Goal: Task Accomplishment & Management: Use online tool/utility

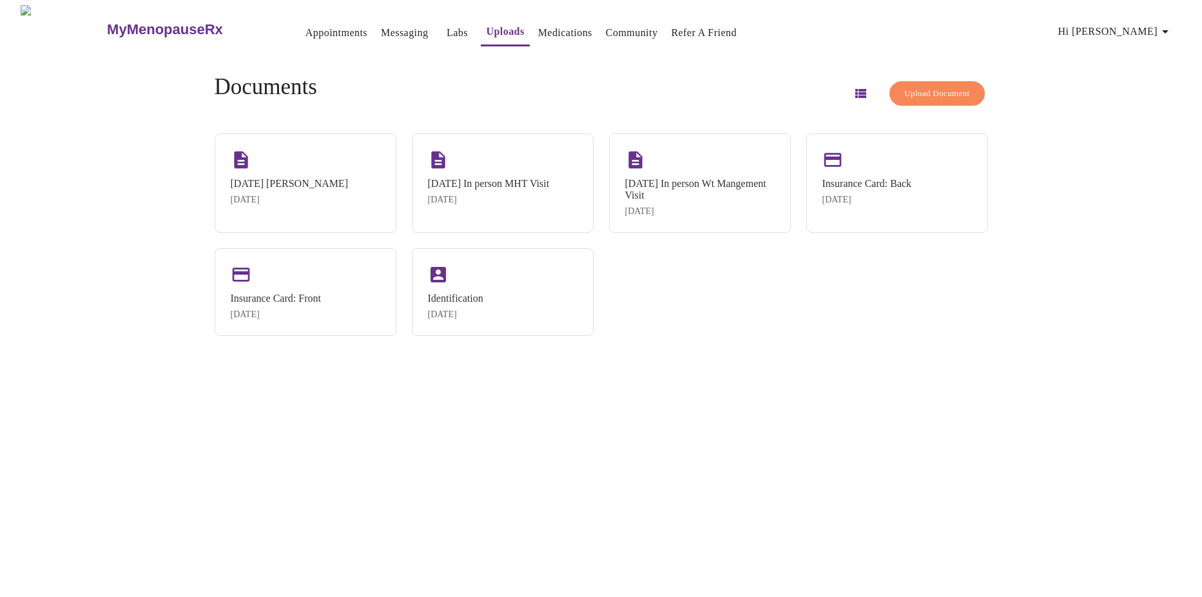
click at [934, 91] on span "Upload Document" at bounding box center [937, 93] width 65 height 15
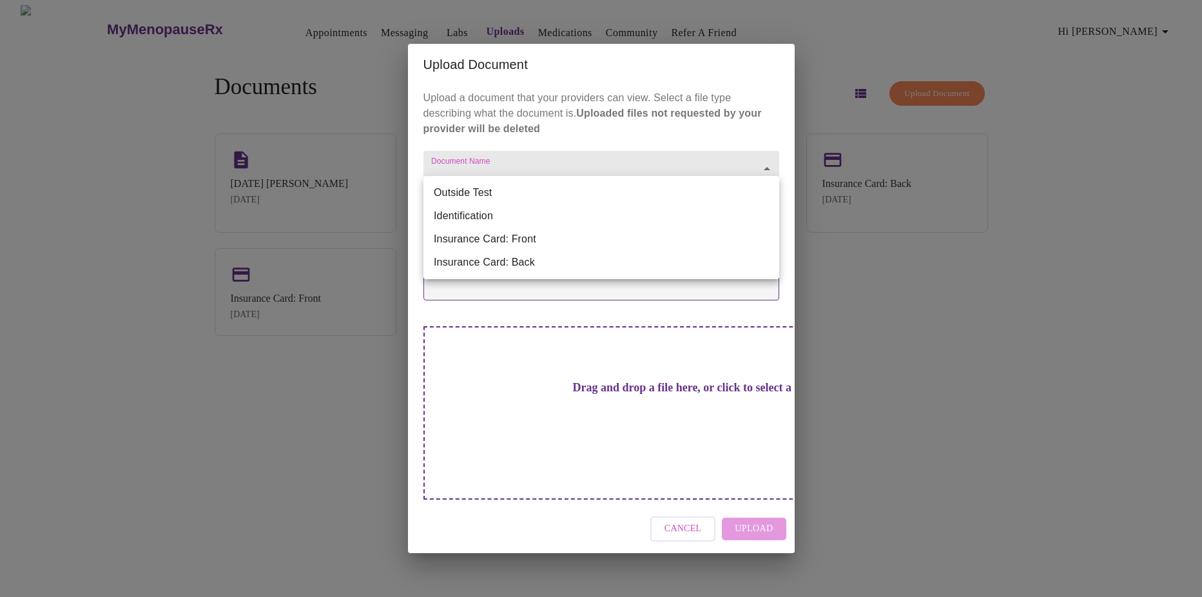
click at [541, 204] on body "MyMenopauseRx Appointments Messaging Labs Uploads Medications Community Refer a…" at bounding box center [601, 303] width 1192 height 597
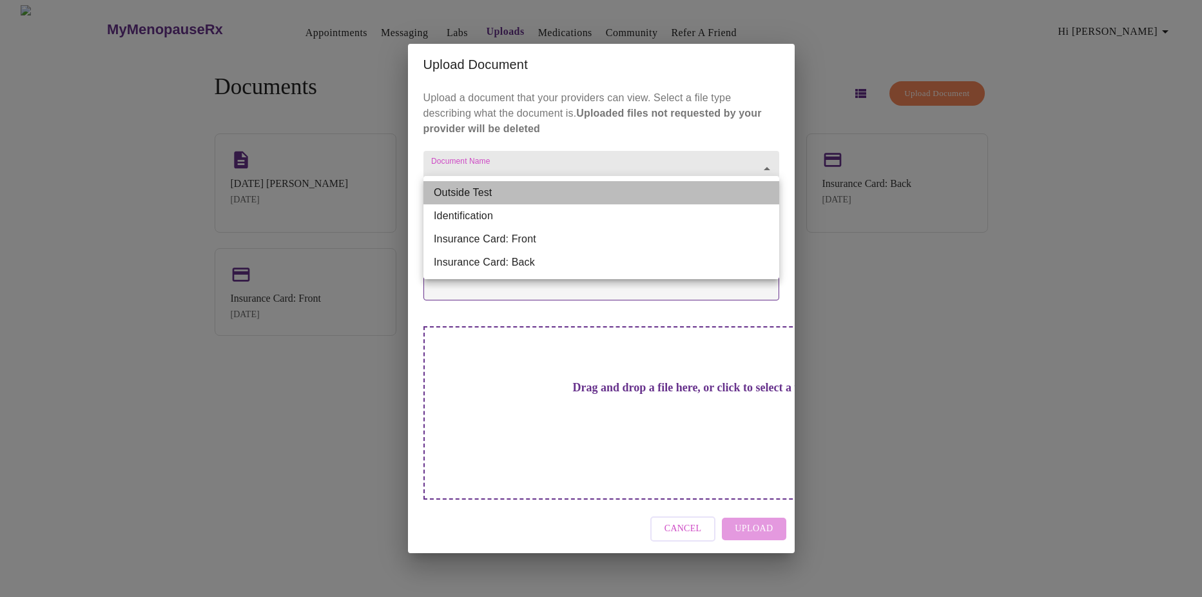
click at [538, 191] on li "Outside Test" at bounding box center [602, 192] width 356 height 23
type input "Outside Test"
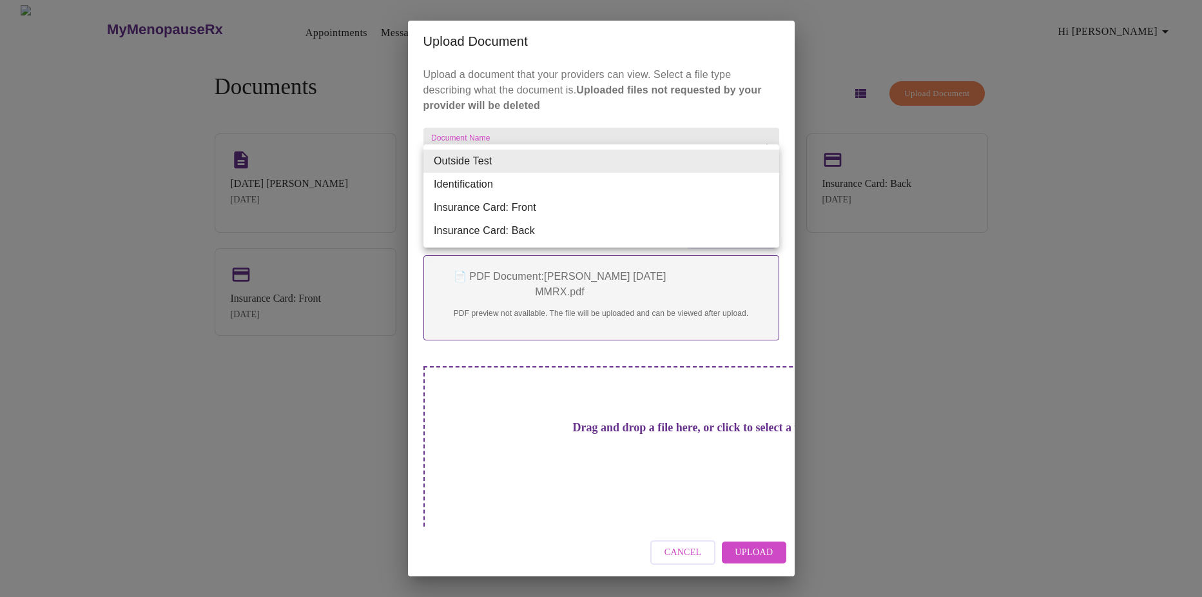
click at [518, 169] on body "MyMenopauseRx Appointments Messaging Labs Uploads Medications Community Refer a…" at bounding box center [601, 303] width 1192 height 597
click at [518, 169] on li "Outside Test" at bounding box center [602, 161] width 356 height 23
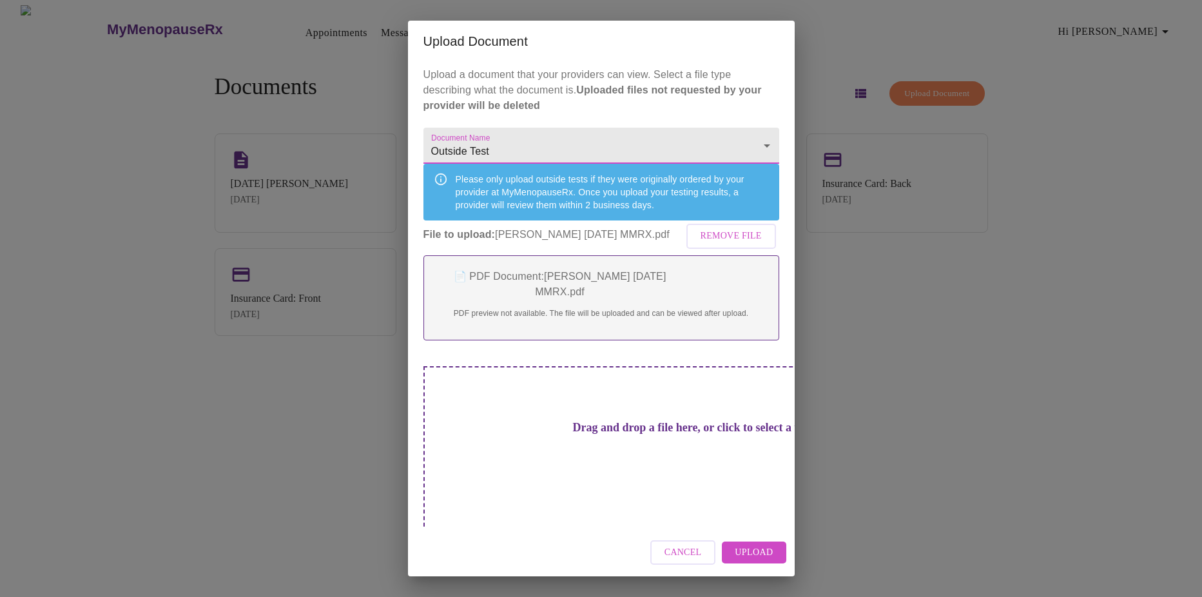
click at [739, 545] on span "Upload" at bounding box center [754, 553] width 38 height 16
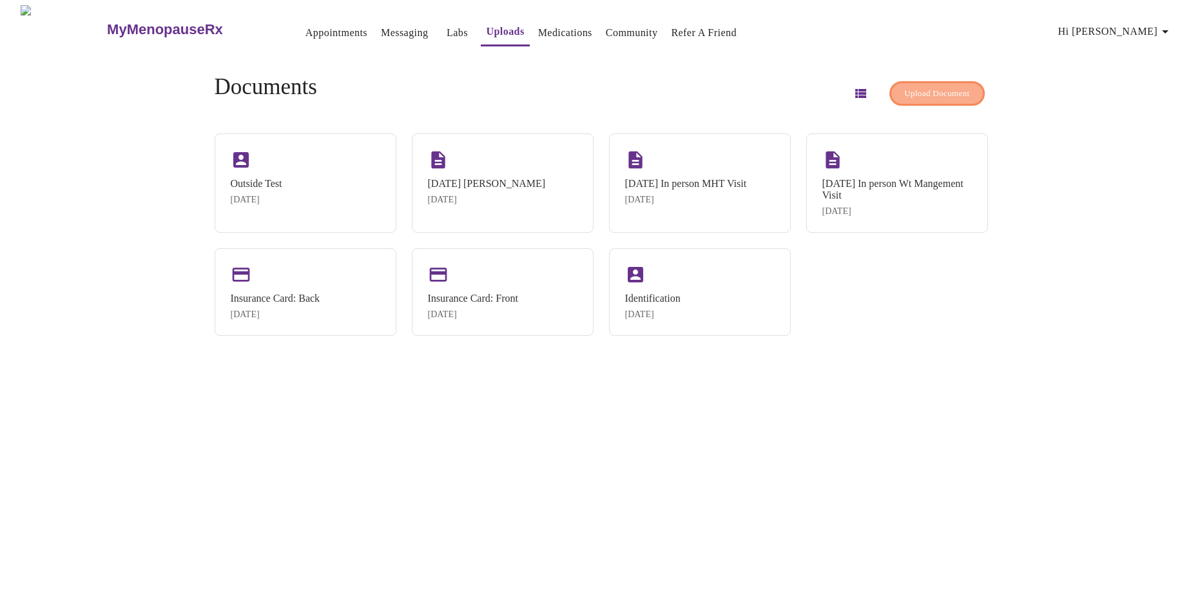
click at [905, 86] on span "Upload Document" at bounding box center [937, 93] width 65 height 15
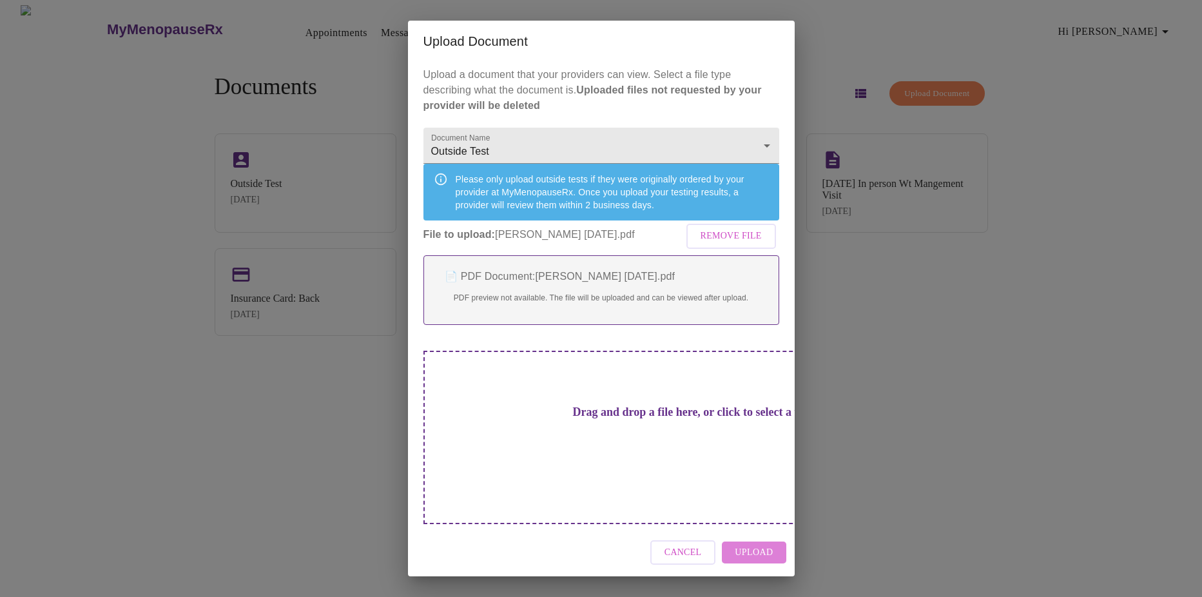
click at [761, 545] on span "Upload" at bounding box center [754, 553] width 38 height 16
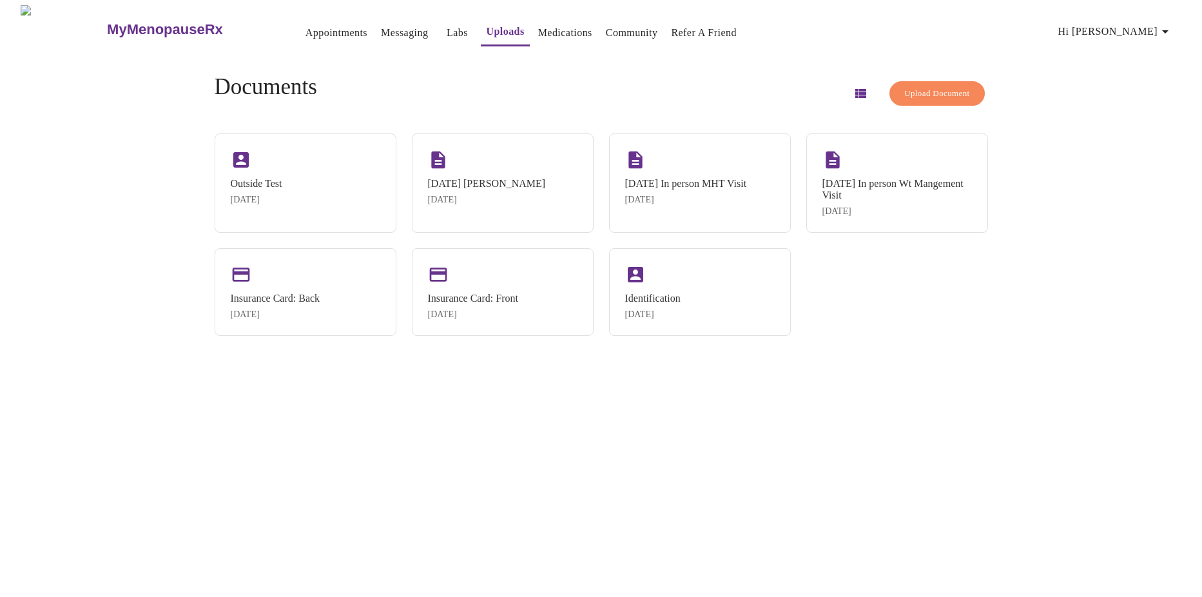
click at [758, 490] on div "MyMenopauseRx Appointments Messaging Labs Uploads Medications Community Refer a…" at bounding box center [601, 303] width 1192 height 597
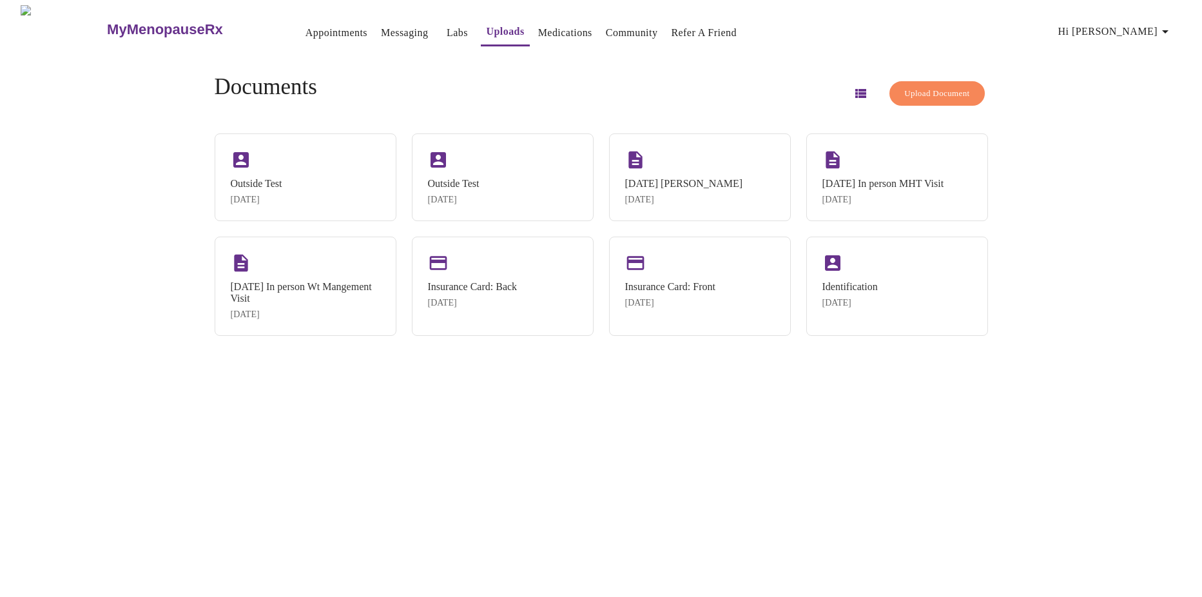
click at [895, 101] on button "Upload Document" at bounding box center [937, 93] width 95 height 25
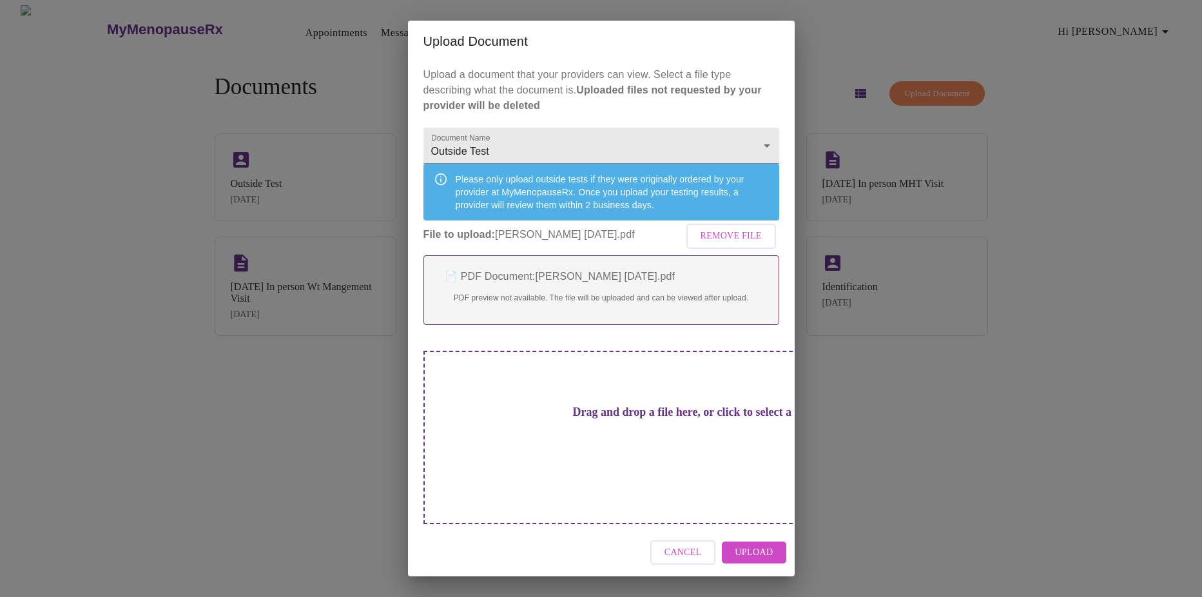
click at [758, 545] on span "Upload" at bounding box center [754, 553] width 38 height 16
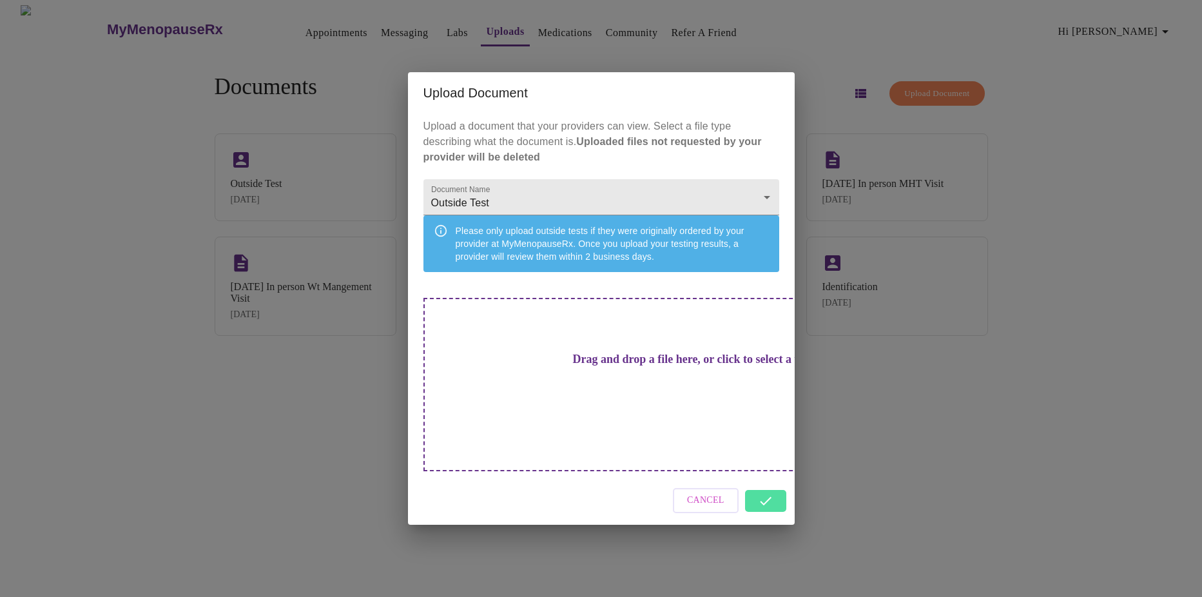
click at [874, 478] on div "Upload Document Upload a document that your providers can view. Select a file t…" at bounding box center [601, 298] width 1202 height 597
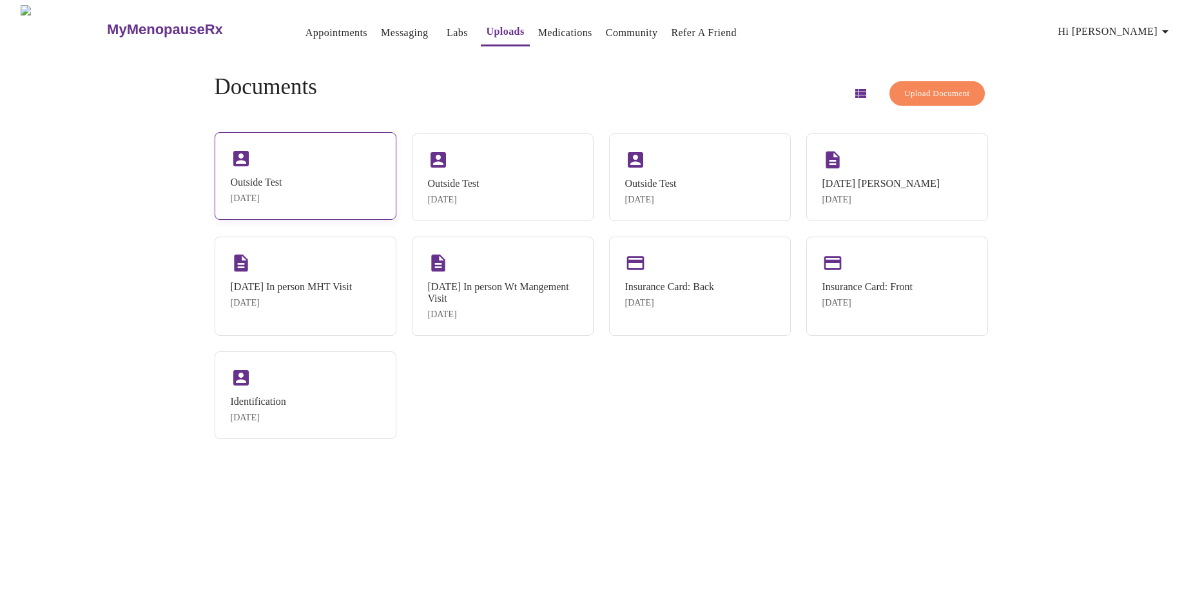
click at [315, 175] on div "Outside Test [DATE]" at bounding box center [306, 176] width 182 height 88
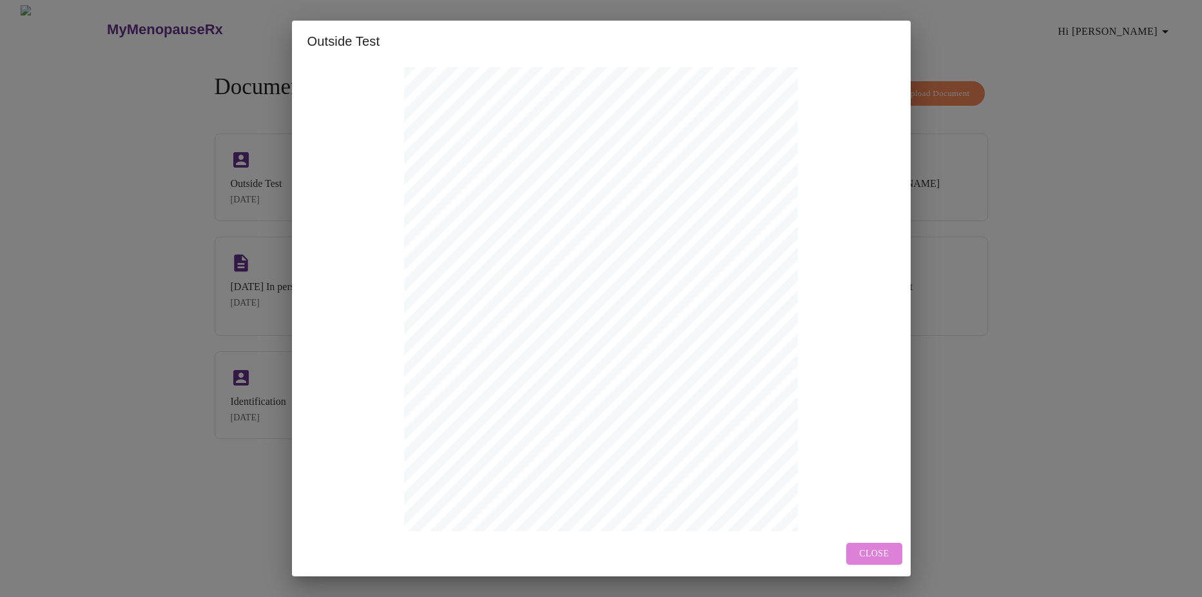
click at [867, 551] on span "Close" at bounding box center [874, 554] width 30 height 16
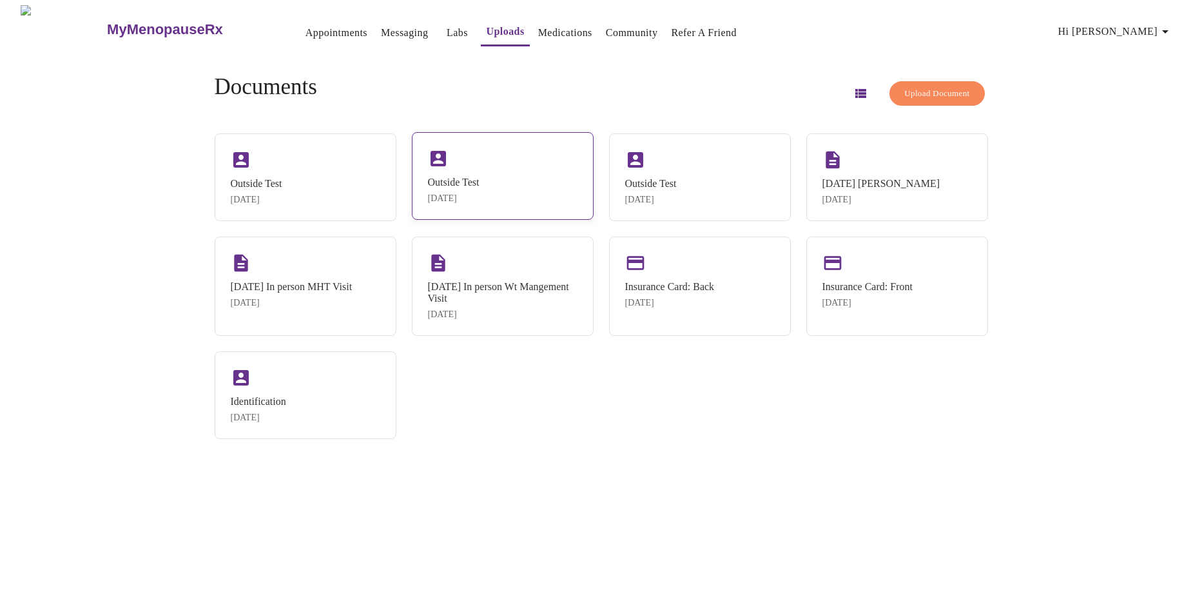
click at [450, 200] on div "[DATE]" at bounding box center [454, 198] width 52 height 10
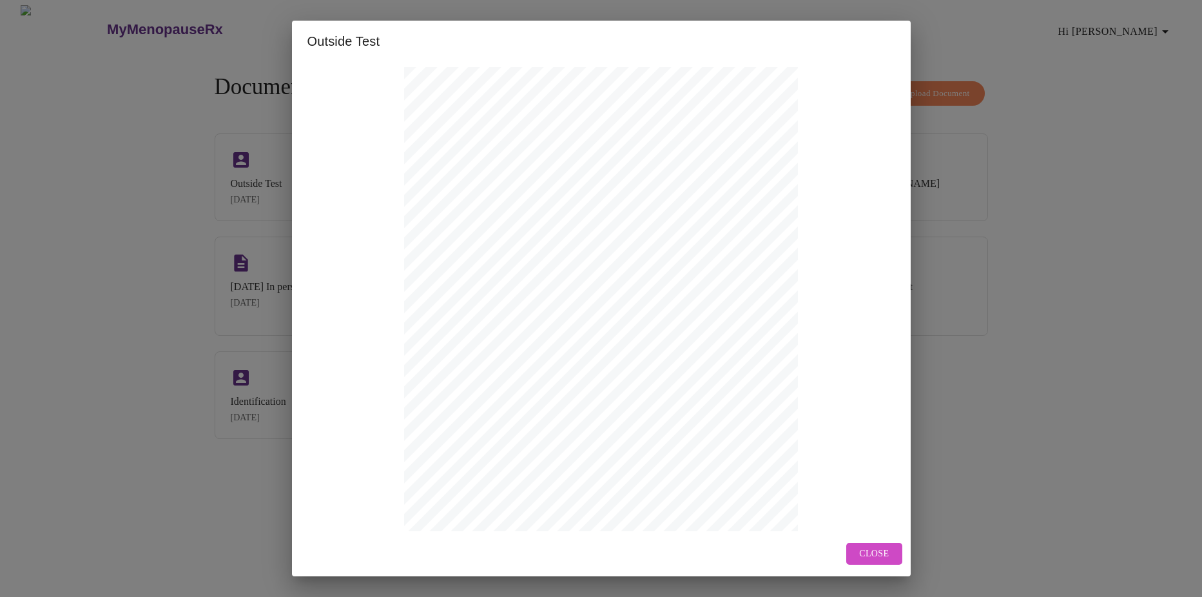
click at [879, 547] on span "Close" at bounding box center [874, 554] width 30 height 16
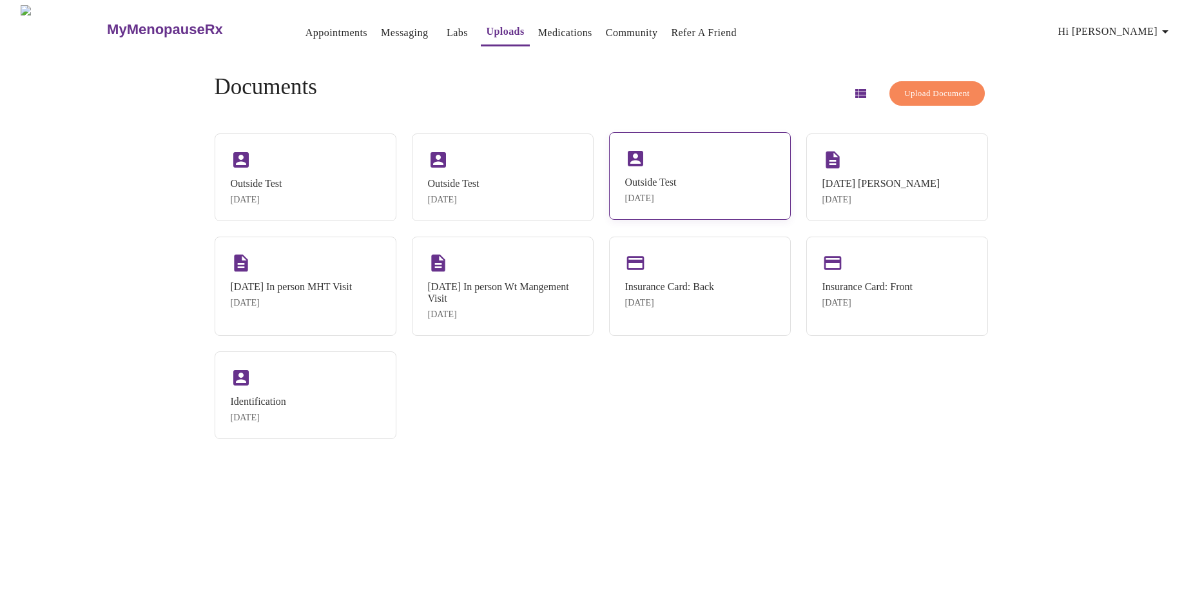
click at [672, 198] on div "[DATE]" at bounding box center [651, 198] width 52 height 10
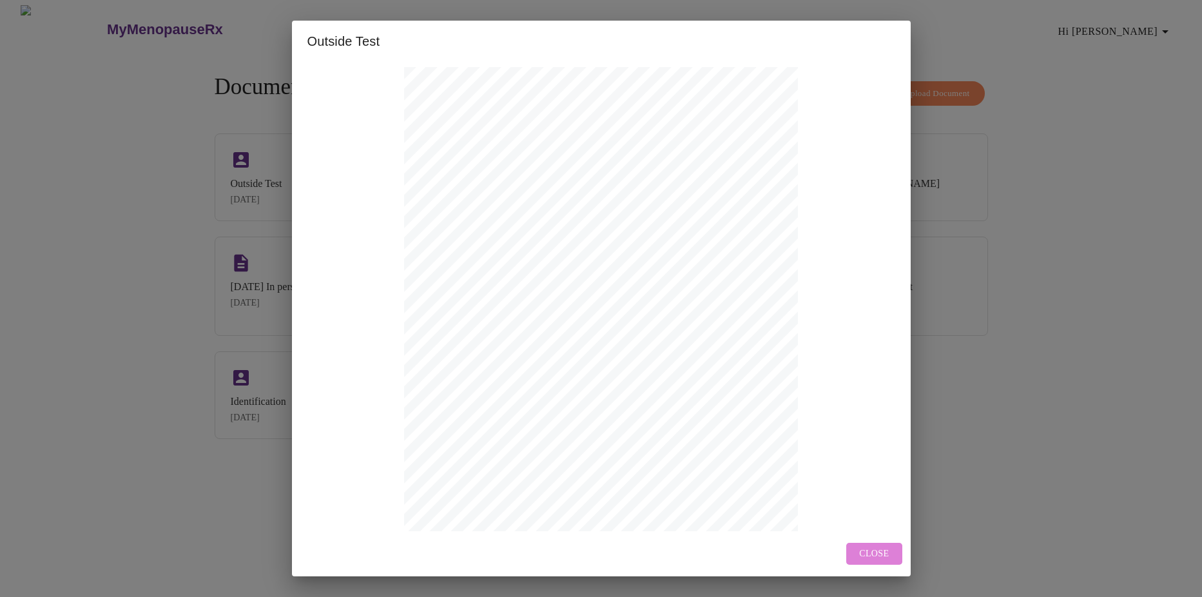
click at [867, 558] on span "Close" at bounding box center [874, 554] width 30 height 16
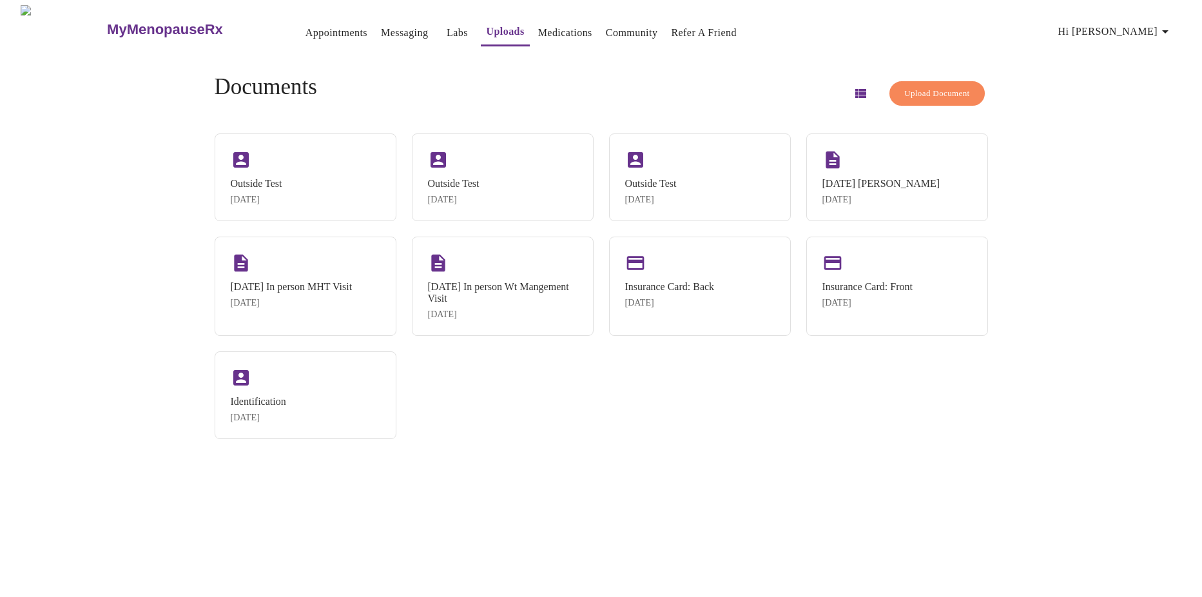
click at [306, 24] on link "Appointments" at bounding box center [337, 33] width 62 height 18
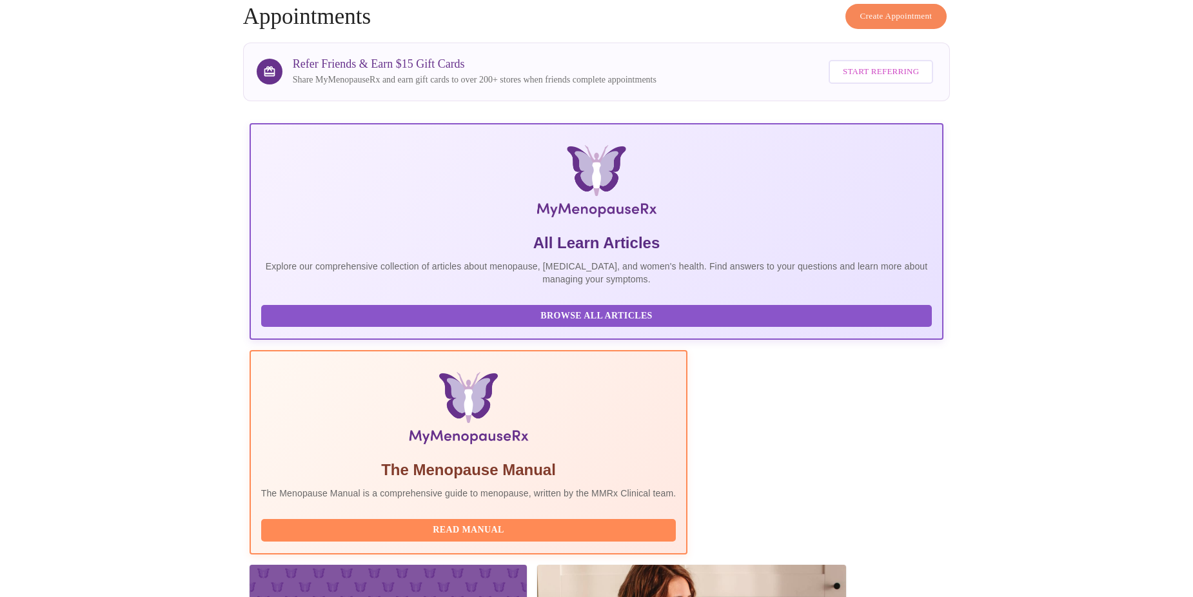
scroll to position [63, 0]
